Goal: Information Seeking & Learning: Find specific fact

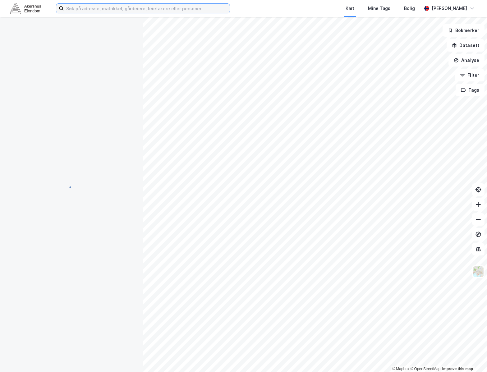
click at [118, 11] on input at bounding box center [147, 8] width 166 height 9
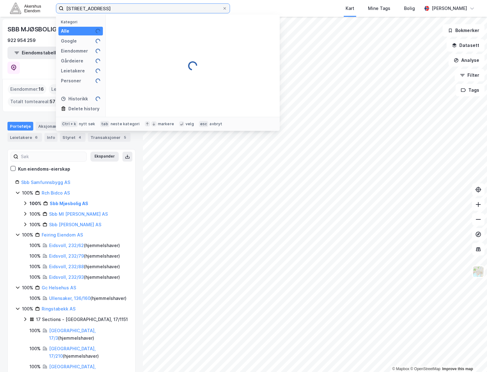
type input "[STREET_ADDRESS]"
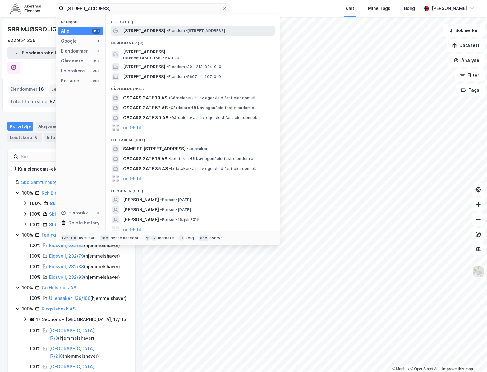
click at [142, 29] on span "[STREET_ADDRESS]" at bounding box center [144, 30] width 42 height 7
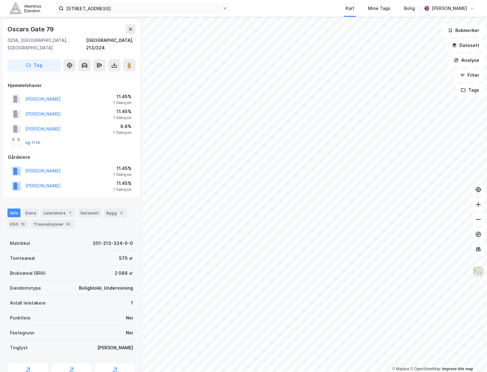
click at [0, 0] on button "og 11 til" at bounding box center [0, 0] width 0 height 0
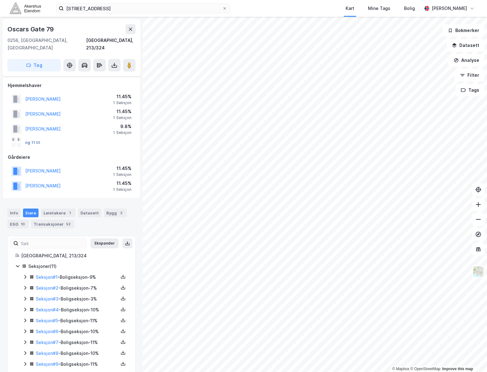
scroll to position [25, 0]
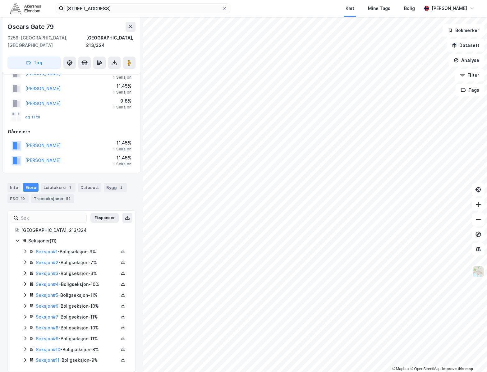
click at [25, 249] on icon at bounding box center [25, 251] width 5 height 5
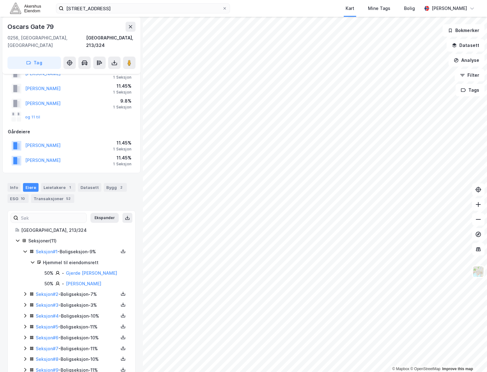
click at [22, 287] on div "Seksjoner ( 11 ) Seksjon # 1 - Boligseksjon - 9% Hjemmel til eiendomsrett 50% -…" at bounding box center [71, 316] width 112 height 159
click at [25, 291] on icon at bounding box center [25, 293] width 5 height 5
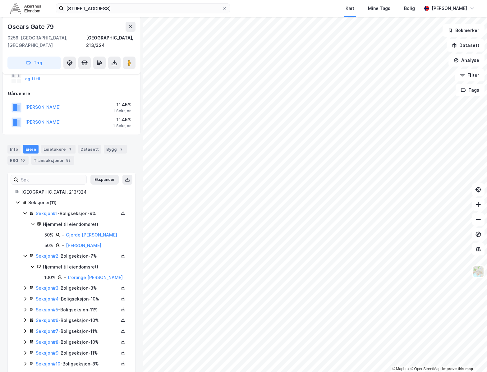
scroll to position [64, 0]
click at [25, 285] on icon at bounding box center [25, 287] width 2 height 4
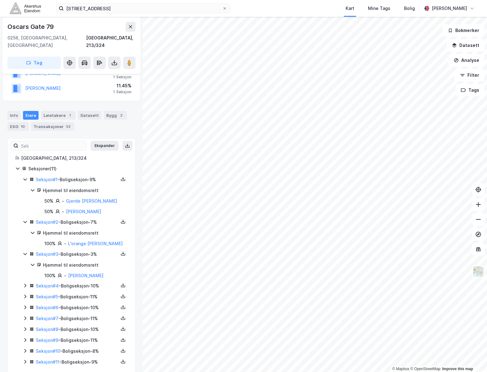
scroll to position [99, 0]
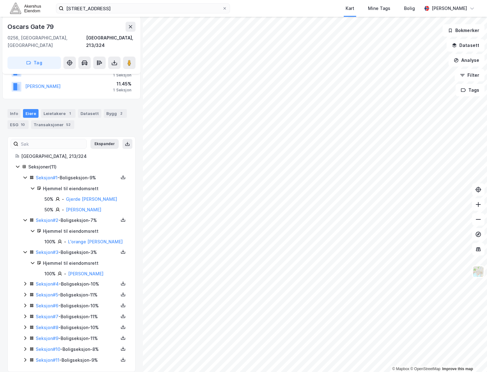
click at [27, 281] on icon at bounding box center [25, 283] width 5 height 5
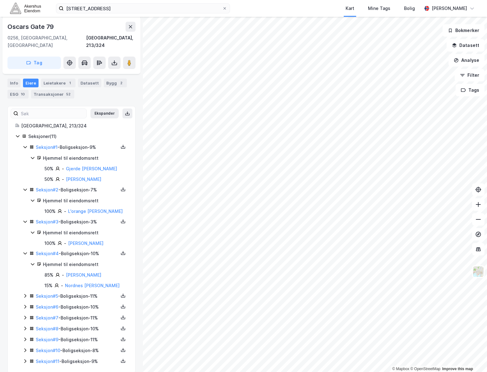
scroll to position [131, 0]
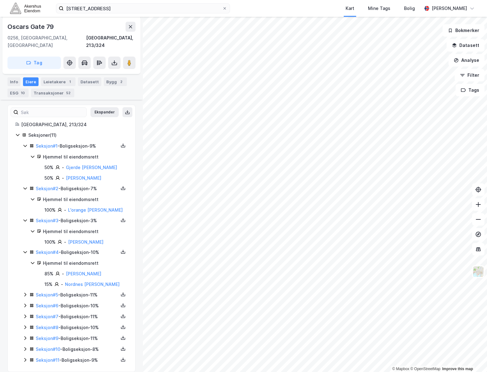
click at [24, 292] on icon at bounding box center [25, 294] width 5 height 5
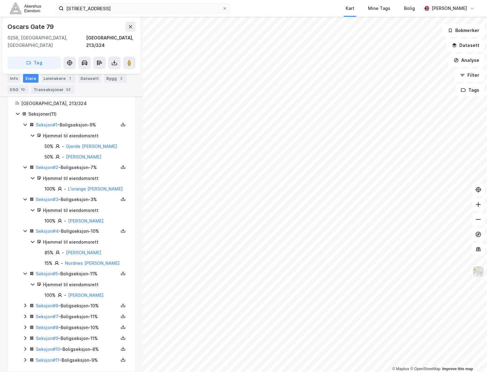
click at [25, 303] on icon at bounding box center [25, 305] width 5 height 5
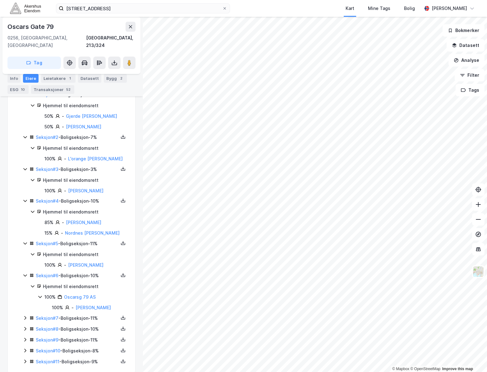
scroll to position [184, 0]
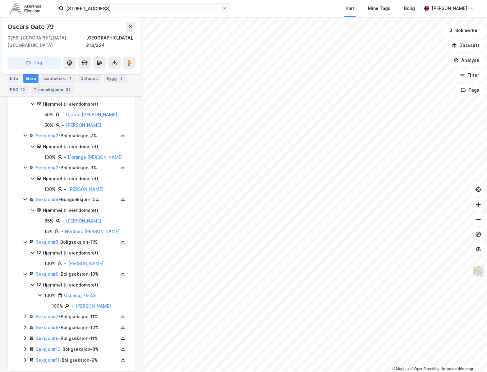
click at [25, 314] on icon at bounding box center [25, 316] width 5 height 5
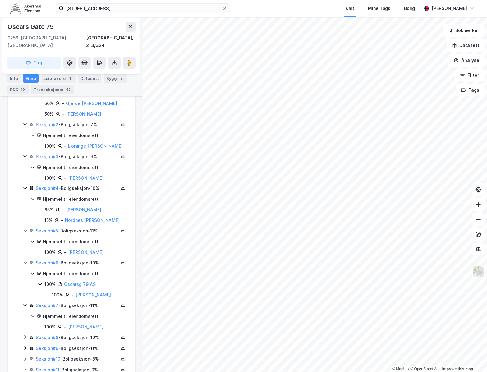
scroll to position [205, 0]
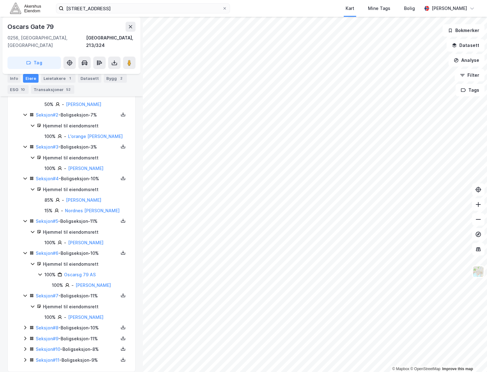
click at [25, 326] on icon at bounding box center [25, 328] width 2 height 4
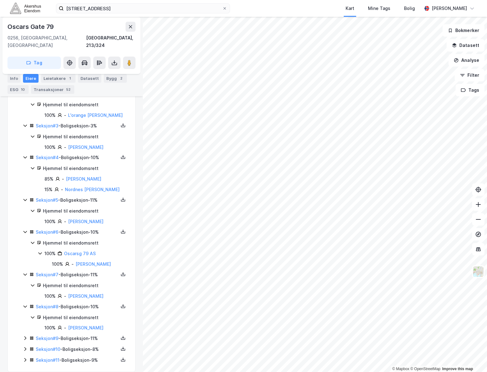
click at [23, 335] on icon at bounding box center [25, 337] width 5 height 5
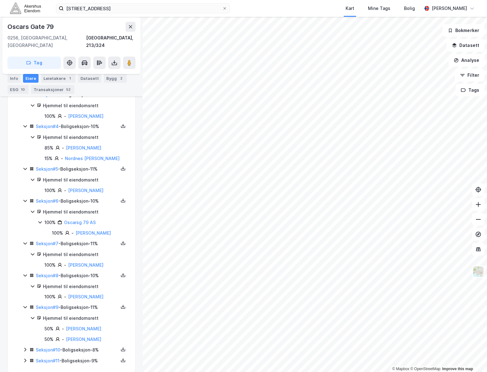
scroll to position [257, 0]
click at [24, 346] on icon at bounding box center [25, 348] width 5 height 5
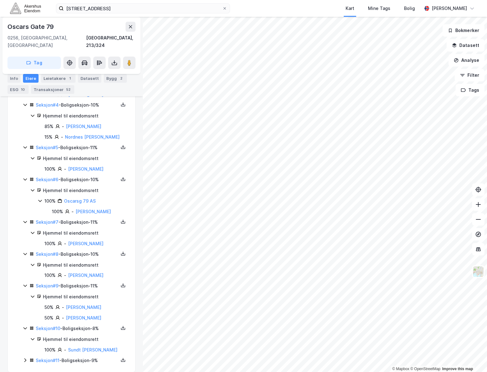
scroll to position [279, 0]
click at [24, 357] on icon at bounding box center [25, 359] width 5 height 5
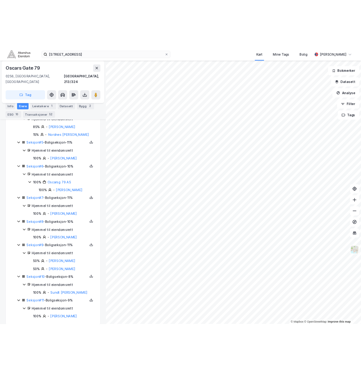
scroll to position [300, 0]
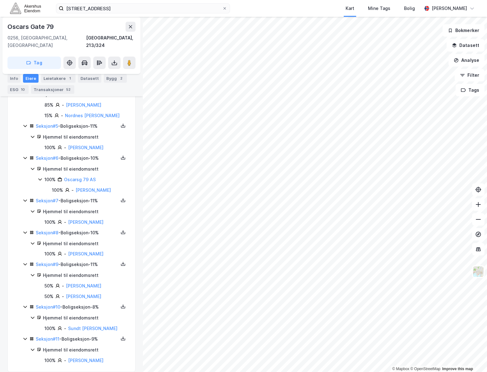
drag, startPoint x: 121, startPoint y: 355, endPoint x: 67, endPoint y: 356, distance: 54.1
click at [67, 357] on div "100% - [PERSON_NAME]" at bounding box center [85, 360] width 83 height 7
copy div "[PERSON_NAME]"
